Goal: Obtain resource: Obtain resource

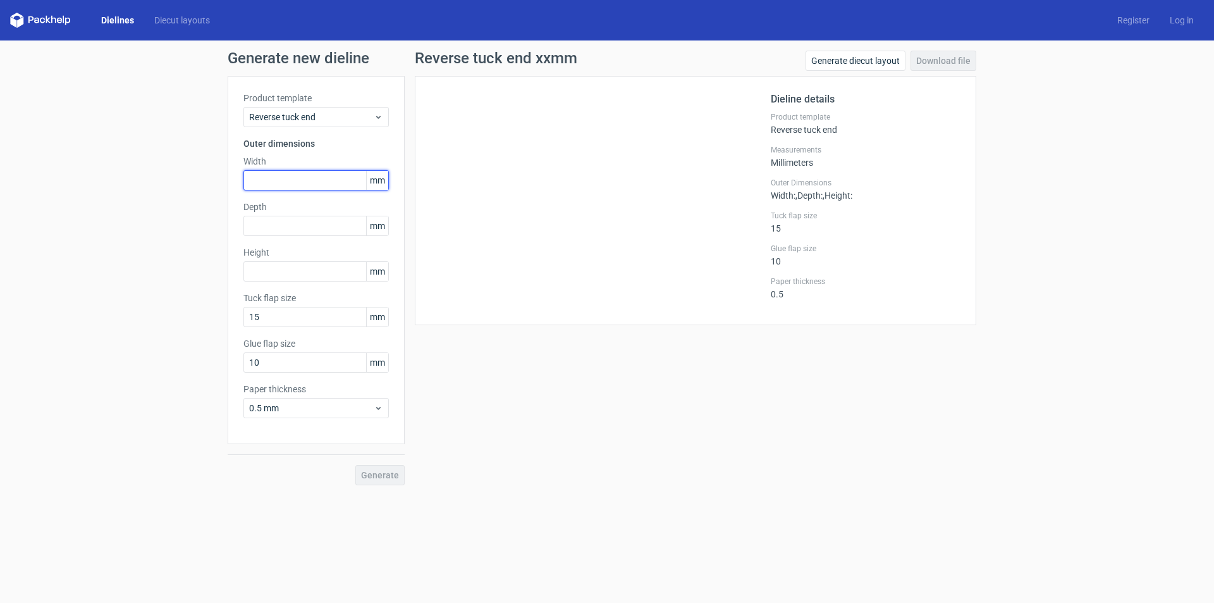
click at [292, 181] on input "text" at bounding box center [315, 180] width 145 height 20
click at [262, 272] on input "text" at bounding box center [315, 271] width 145 height 20
type input "165"
click at [257, 223] on input "text" at bounding box center [315, 226] width 145 height 20
type input "95"
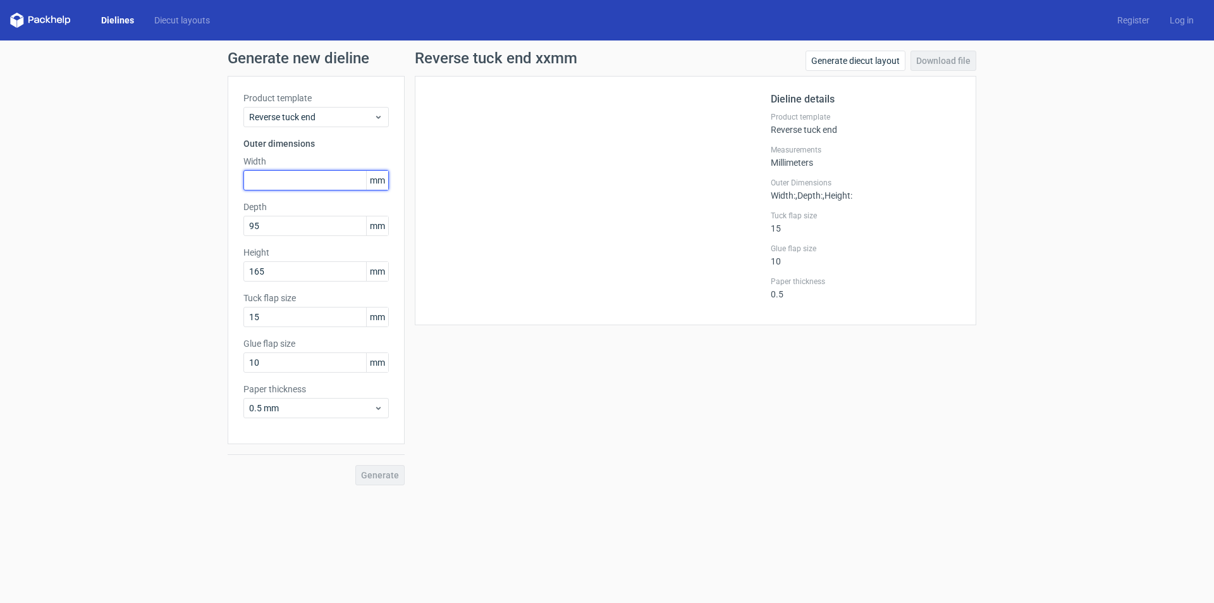
click at [260, 177] on input "text" at bounding box center [315, 180] width 145 height 20
type input "65"
click at [534, 184] on div at bounding box center [601, 201] width 340 height 218
click at [531, 185] on div at bounding box center [601, 201] width 340 height 218
click at [378, 475] on span "Generate" at bounding box center [380, 474] width 38 height 9
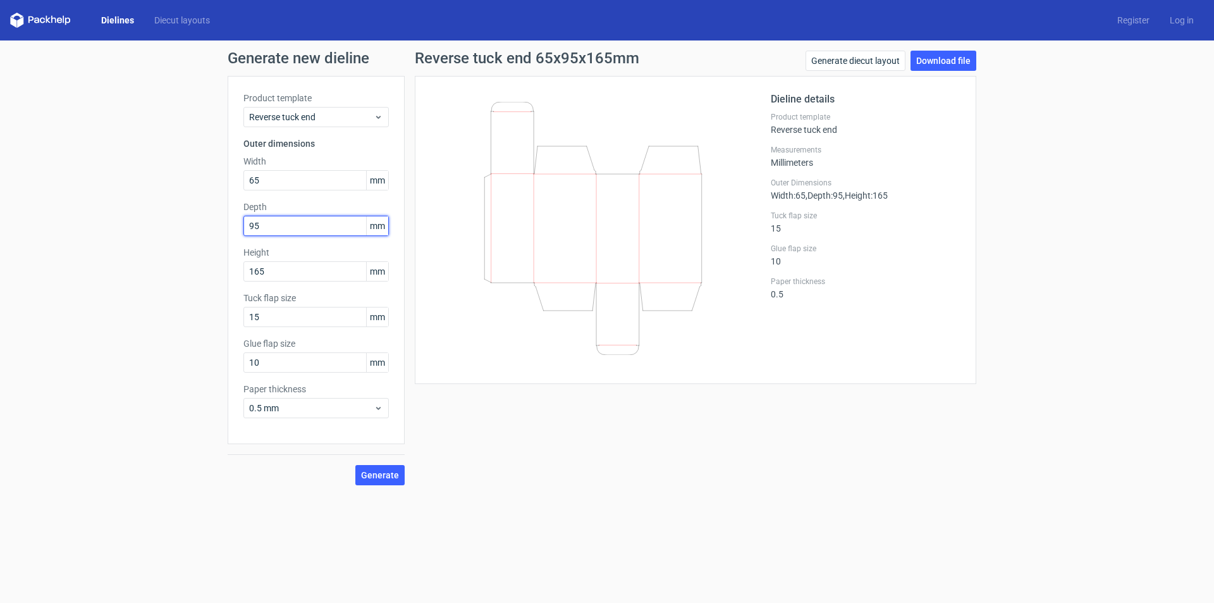
drag, startPoint x: 264, startPoint y: 224, endPoint x: 234, endPoint y: 219, distance: 30.9
click at [234, 219] on div "Product template Reverse tuck end Outer dimensions Width 65 mm Depth 95 mm Heig…" at bounding box center [316, 260] width 177 height 368
type input "4"
type input "65"
drag, startPoint x: 269, startPoint y: 180, endPoint x: 145, endPoint y: 161, distance: 125.4
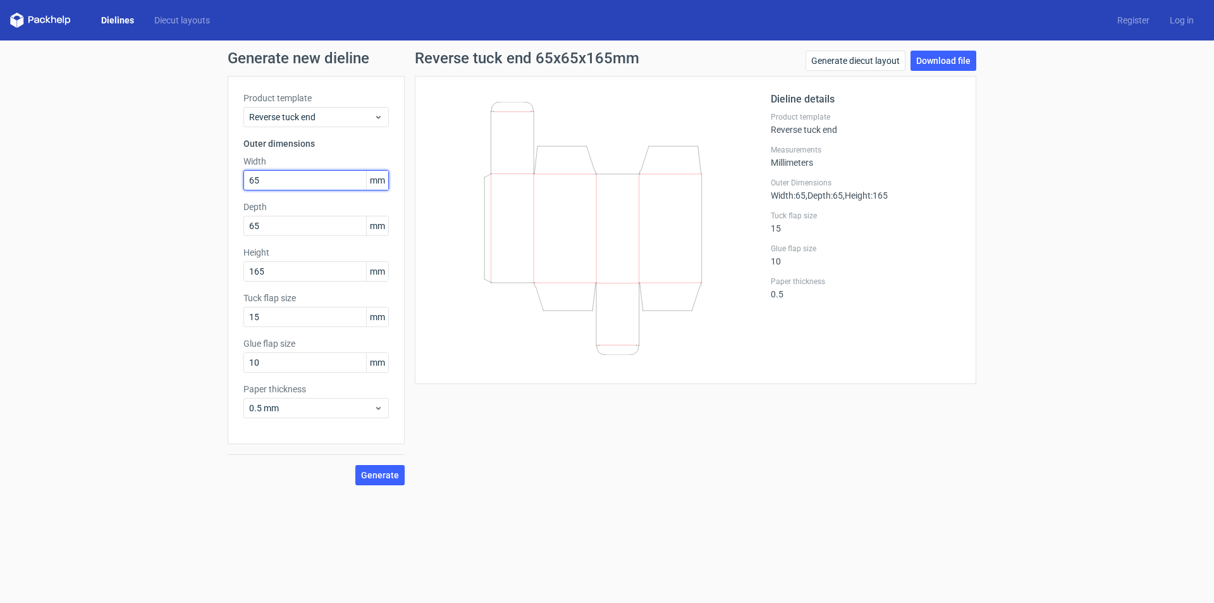
click at [145, 161] on div "Generate new dieline Product template Reverse tuck end Outer dimensions Width 6…" at bounding box center [607, 267] width 1214 height 455
type input "95"
click at [371, 474] on span "Generate" at bounding box center [380, 474] width 38 height 9
click at [926, 59] on link "Download file" at bounding box center [944, 61] width 66 height 20
drag, startPoint x: 268, startPoint y: 273, endPoint x: 241, endPoint y: 273, distance: 27.2
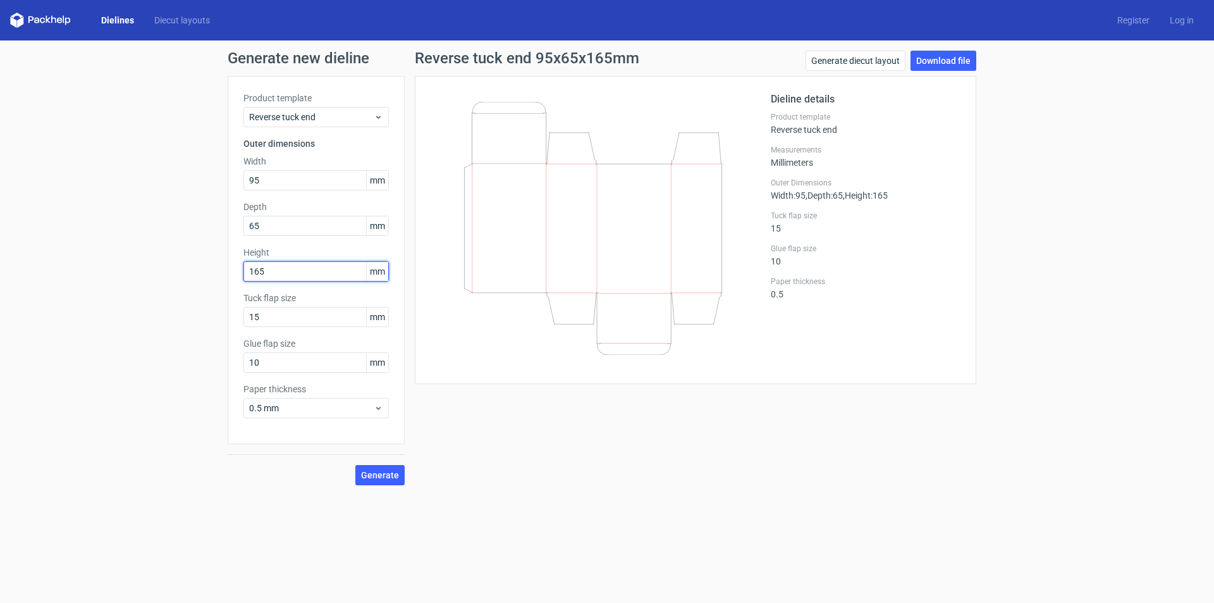
click at [241, 273] on div "Product template Reverse tuck end Outer dimensions Width 95 mm Depth 65 mm Heig…" at bounding box center [316, 260] width 177 height 368
